Goal: Task Accomplishment & Management: Complete application form

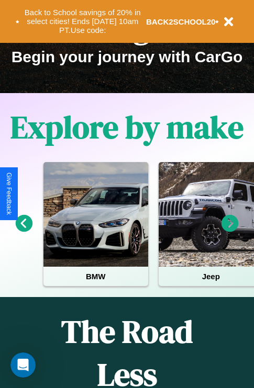
scroll to position [161, 0]
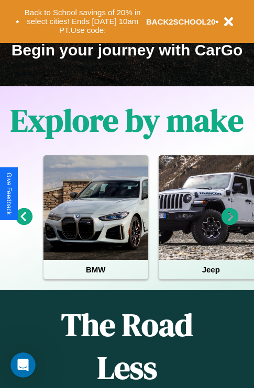
click at [230, 224] on icon at bounding box center [229, 216] width 17 height 17
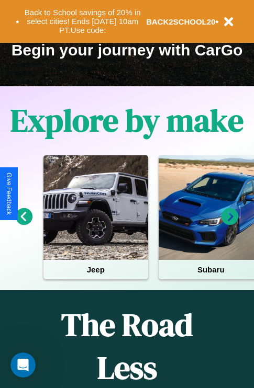
click at [230, 224] on icon at bounding box center [229, 216] width 17 height 17
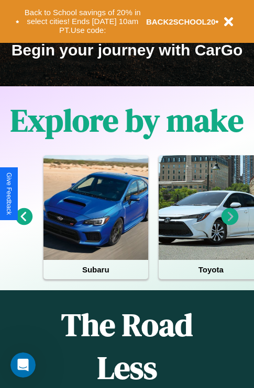
click at [230, 224] on icon at bounding box center [229, 216] width 17 height 17
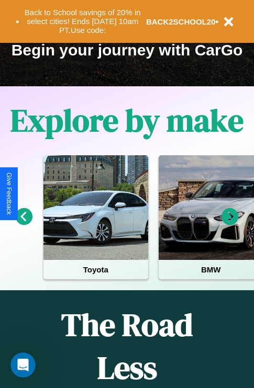
click at [230, 224] on icon at bounding box center [229, 216] width 17 height 17
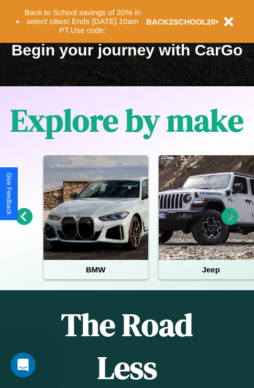
click at [230, 224] on icon at bounding box center [229, 216] width 17 height 17
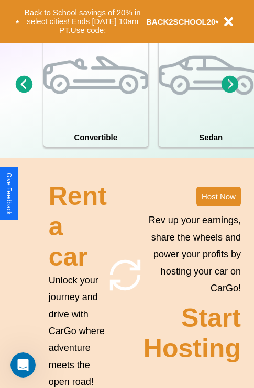
scroll to position [816, 0]
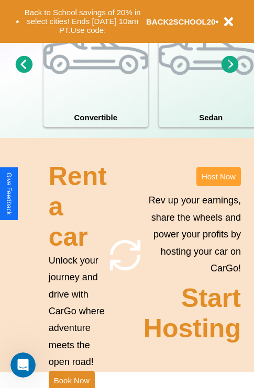
click at [218, 186] on button "Host Now" at bounding box center [218, 176] width 44 height 19
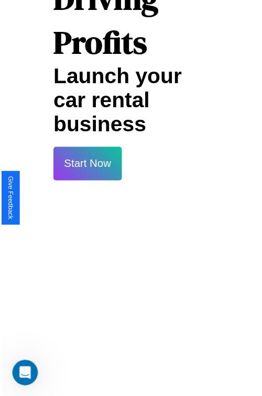
scroll to position [742, 0]
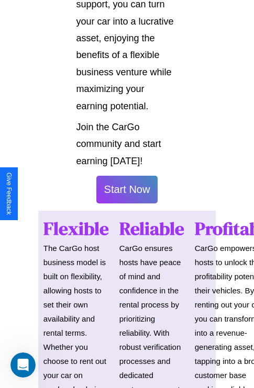
click at [127, 194] on button "Start Now" at bounding box center [127, 190] width 62 height 28
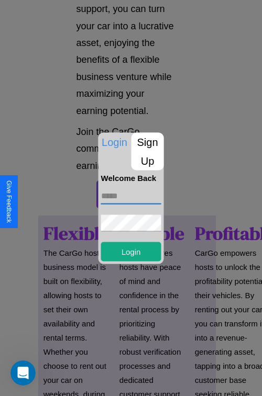
click at [131, 196] on input "text" at bounding box center [131, 195] width 60 height 17
type input "**********"
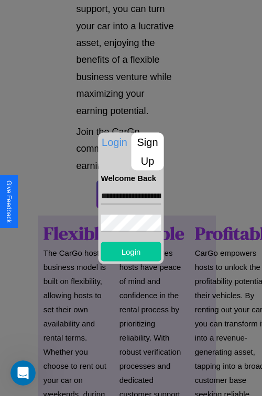
click at [131, 251] on button "Login" at bounding box center [131, 251] width 60 height 19
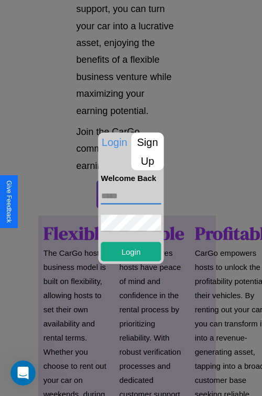
click at [127, 194] on input "text" at bounding box center [131, 195] width 60 height 17
